Goal: Check status: Check status

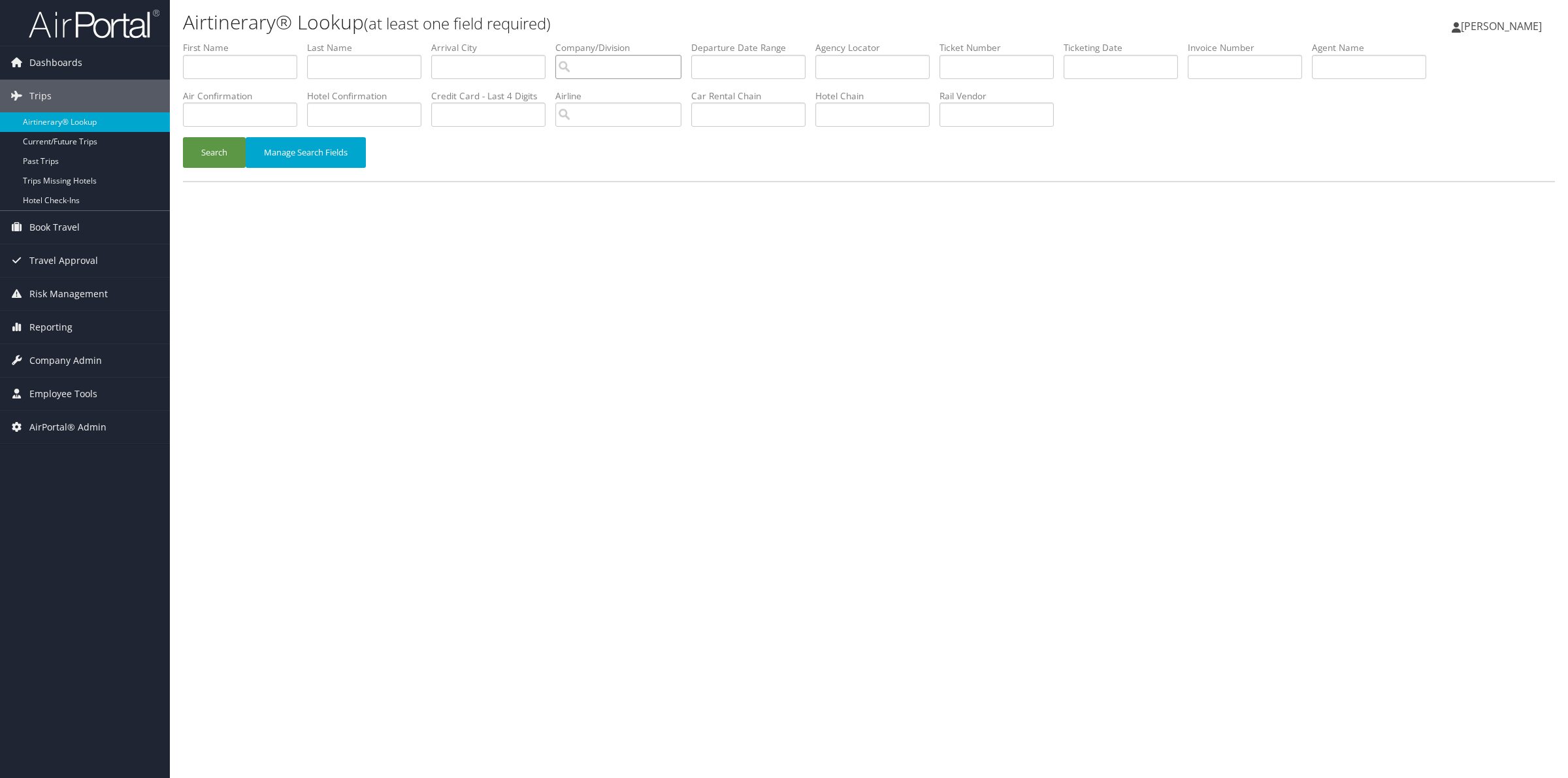
click at [640, 70] on input "search" at bounding box center [618, 66] width 126 height 24
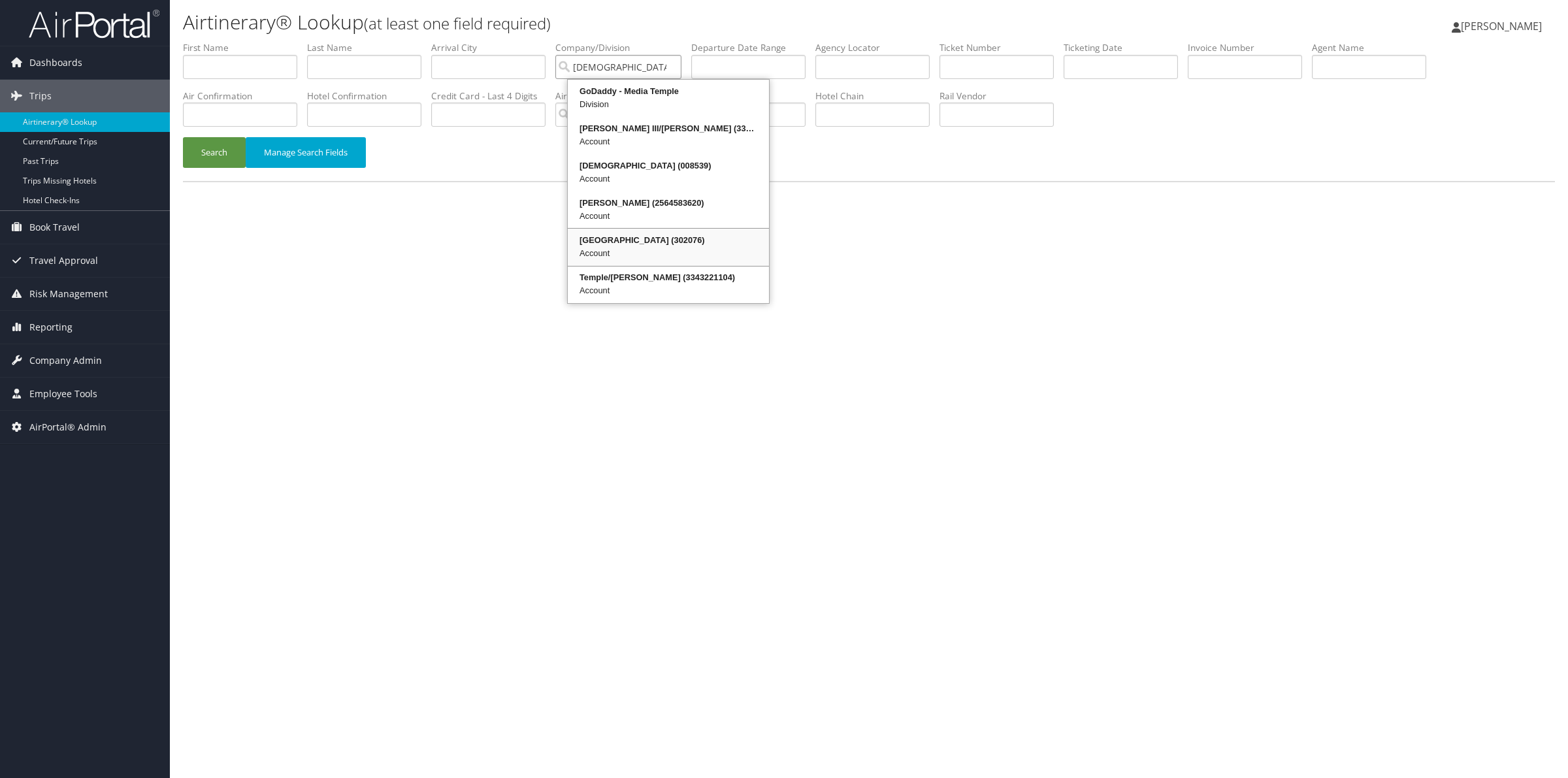
drag, startPoint x: 622, startPoint y: 232, endPoint x: 635, endPoint y: 224, distance: 15.3
click at [623, 232] on div "[GEOGRAPHIC_DATA] (302076) Account" at bounding box center [668, 247] width 197 height 33
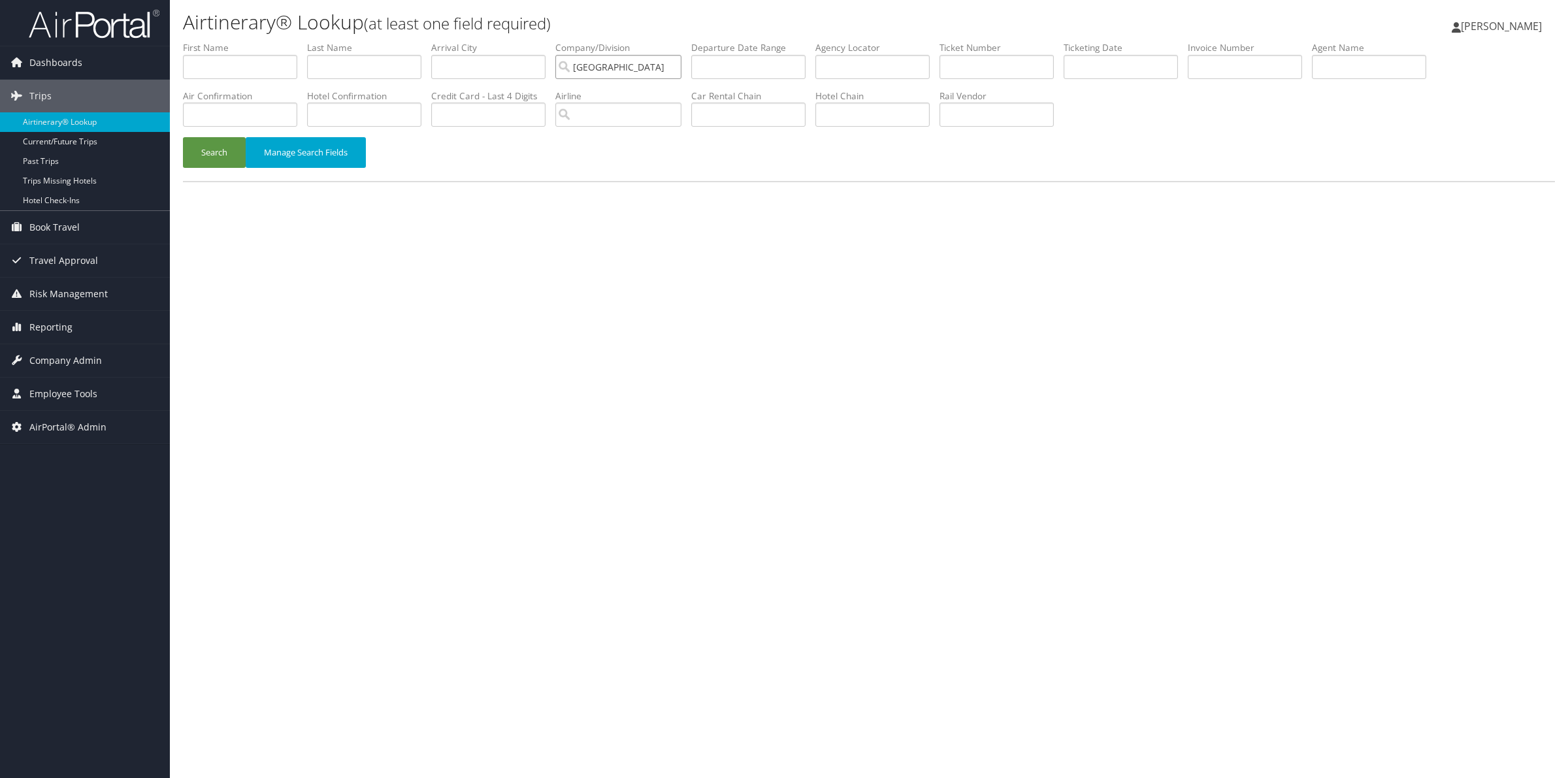
type input "[GEOGRAPHIC_DATA]"
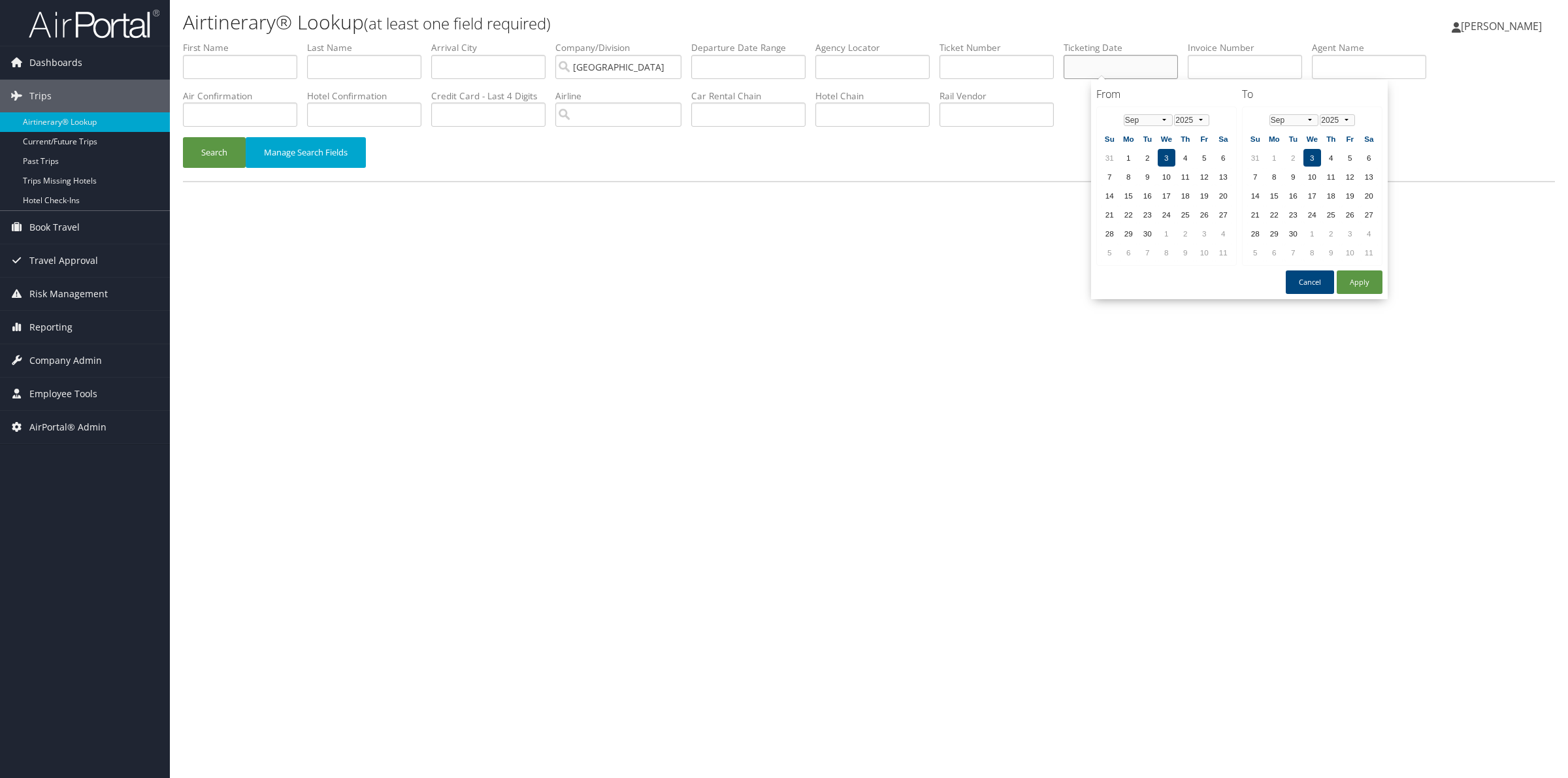
click at [1143, 70] on input "text" at bounding box center [1121, 66] width 115 height 24
click at [1170, 161] on td "3" at bounding box center [1167, 158] width 18 height 18
click at [1360, 276] on button "Apply" at bounding box center [1359, 282] width 46 height 23
type input "[DATE]"
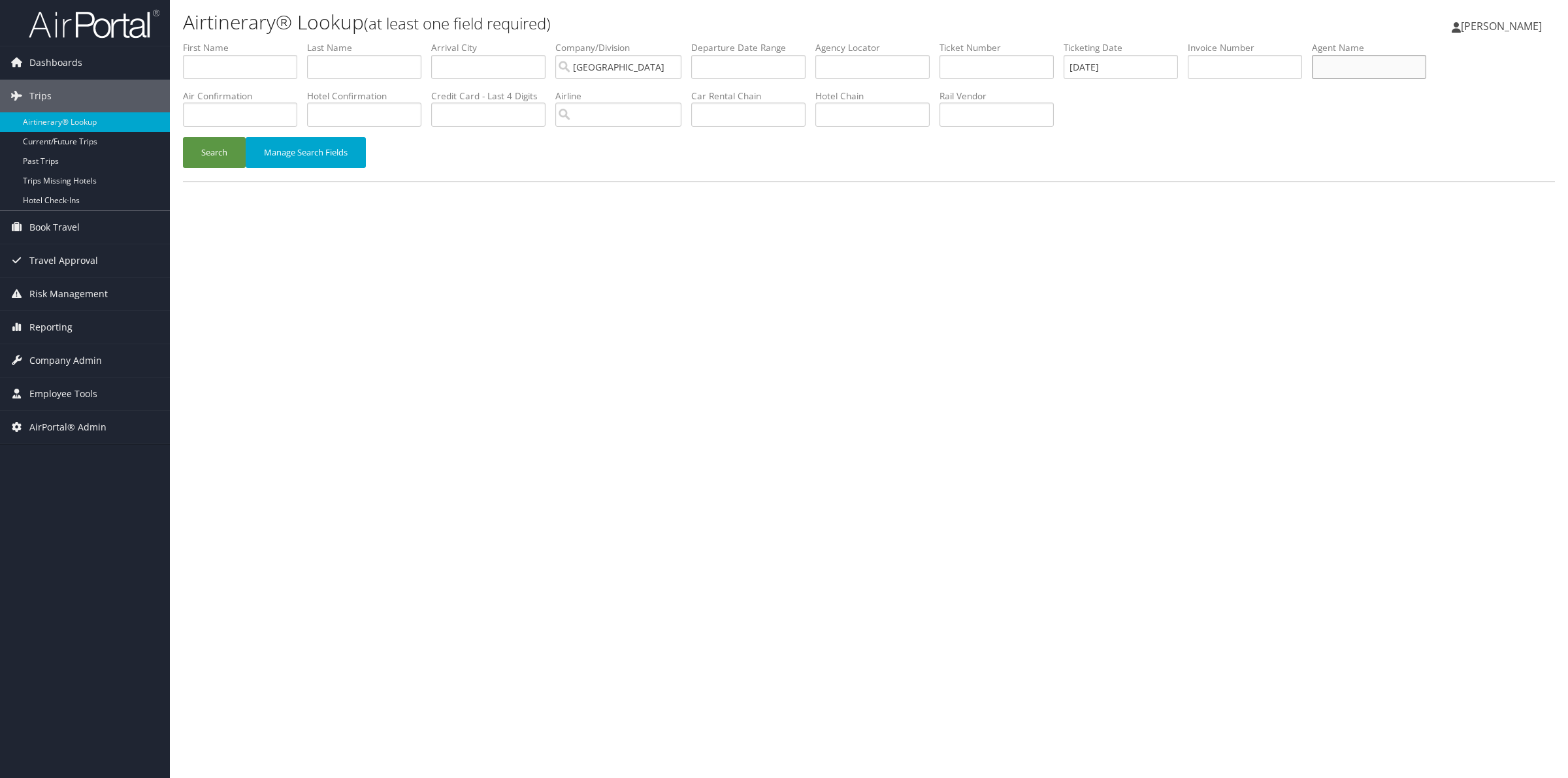
click at [1377, 64] on input "text" at bounding box center [1369, 66] width 115 height 24
click at [224, 151] on button "Search" at bounding box center [214, 153] width 63 height 30
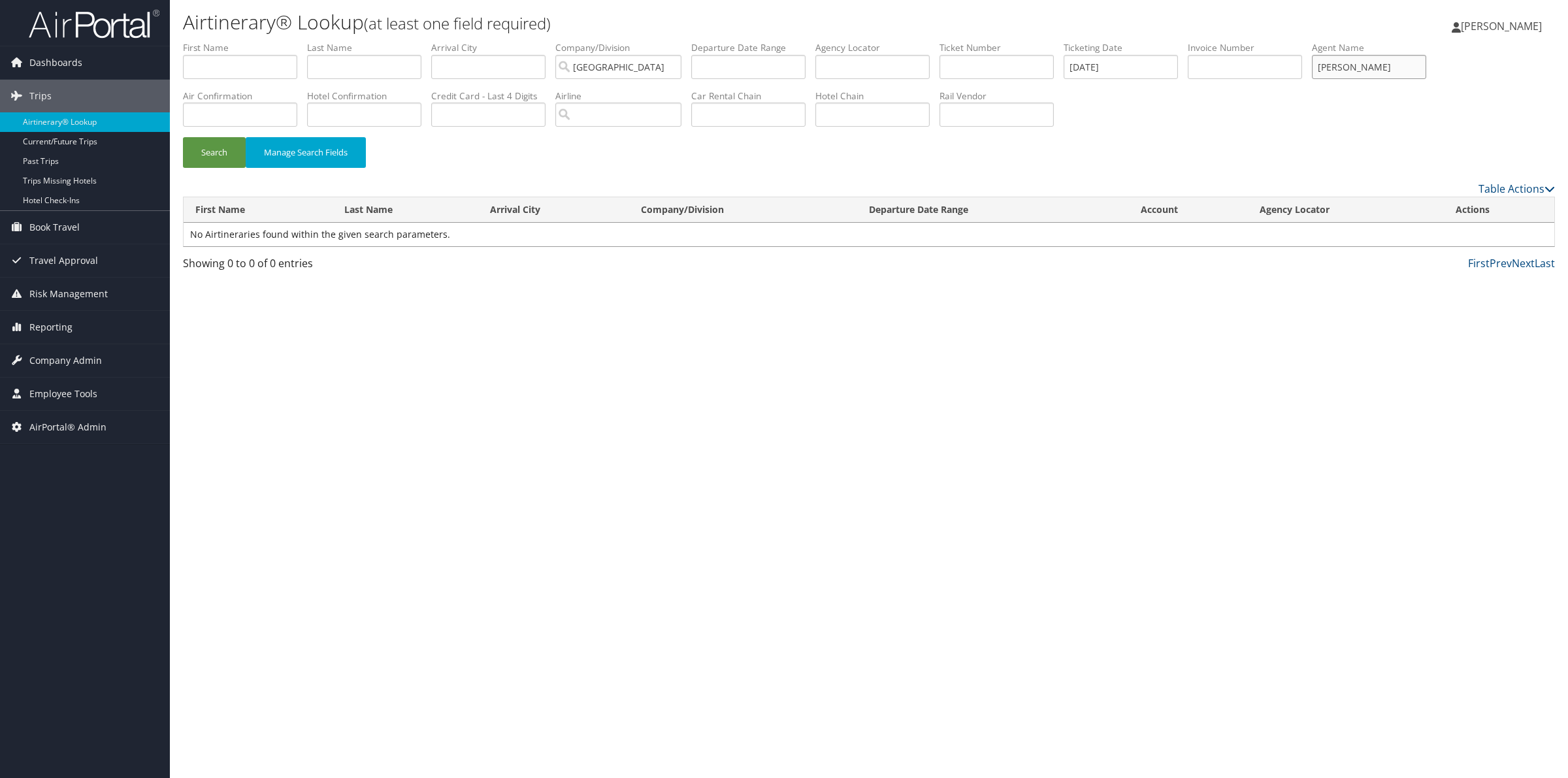
drag, startPoint x: 1442, startPoint y: 70, endPoint x: 1289, endPoint y: 55, distance: 153.7
click at [1289, 41] on ul "First Name Last Name Departure City Arrival City Company/Division [GEOGRAPHIC_D…" at bounding box center [869, 41] width 1372 height 0
type input "[PERSON_NAME]"
click at [200, 159] on button "Search" at bounding box center [214, 153] width 63 height 30
